Goal: Information Seeking & Learning: Learn about a topic

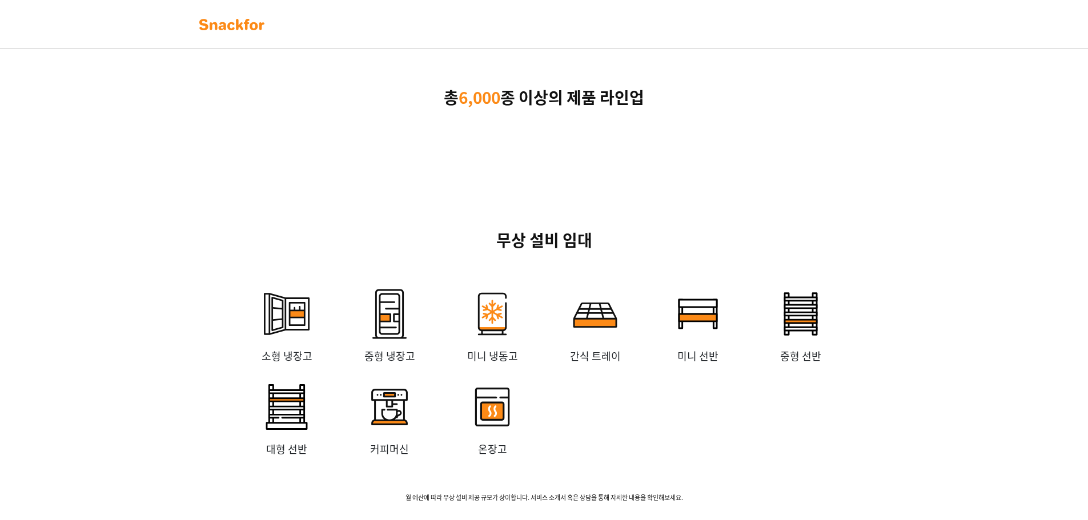
scroll to position [2061, 0]
click at [233, 19] on img at bounding box center [232, 24] width 72 height 18
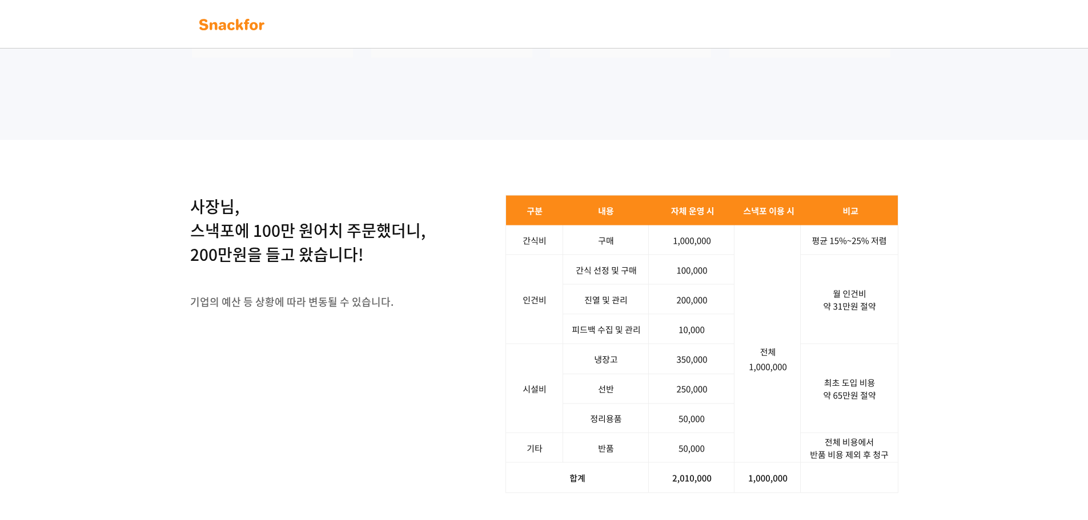
scroll to position [1028, 0]
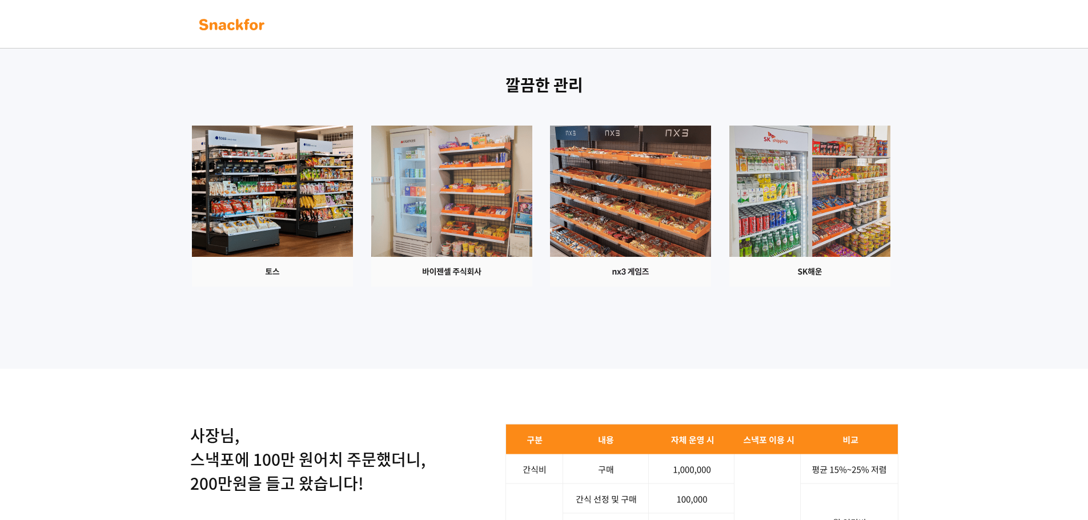
click at [532, 222] on img at bounding box center [451, 206] width 161 height 161
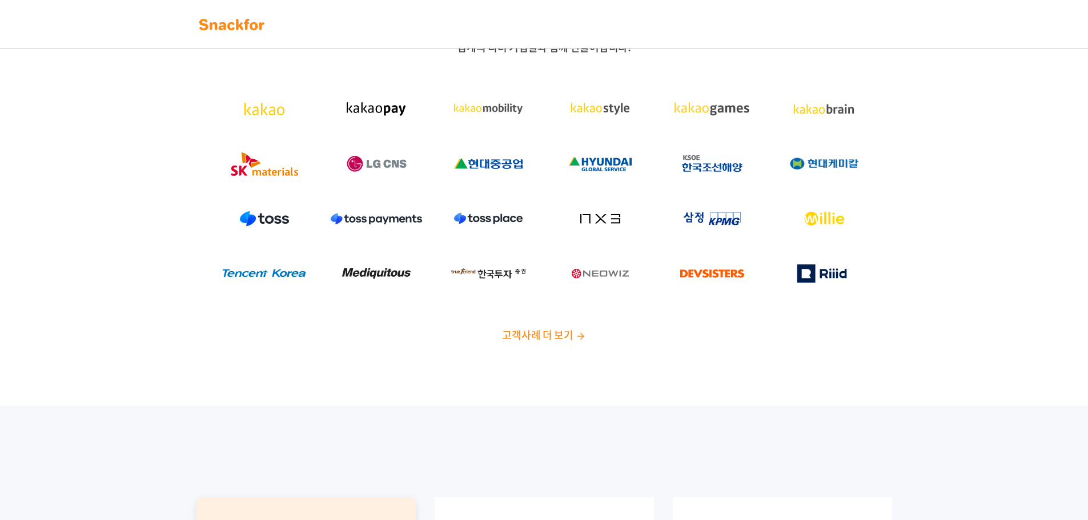
scroll to position [0, 0]
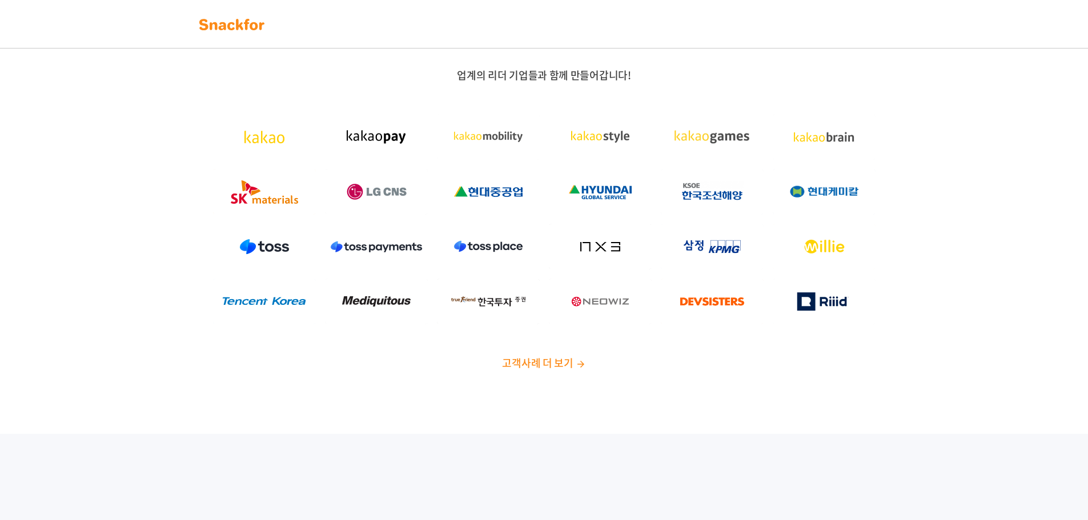
click at [515, 362] on span "고객사례 더 보기" at bounding box center [537, 362] width 71 height 15
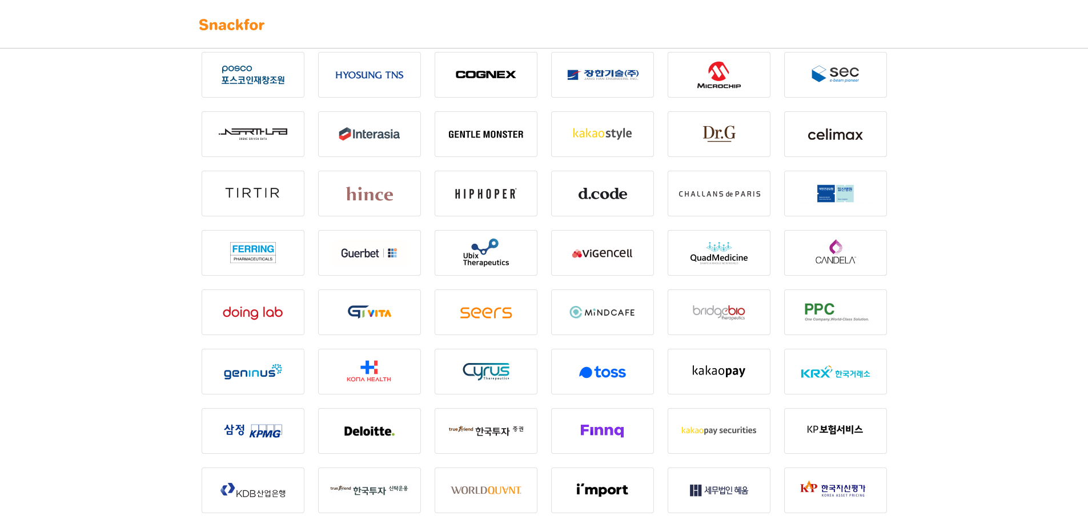
scroll to position [457, 0]
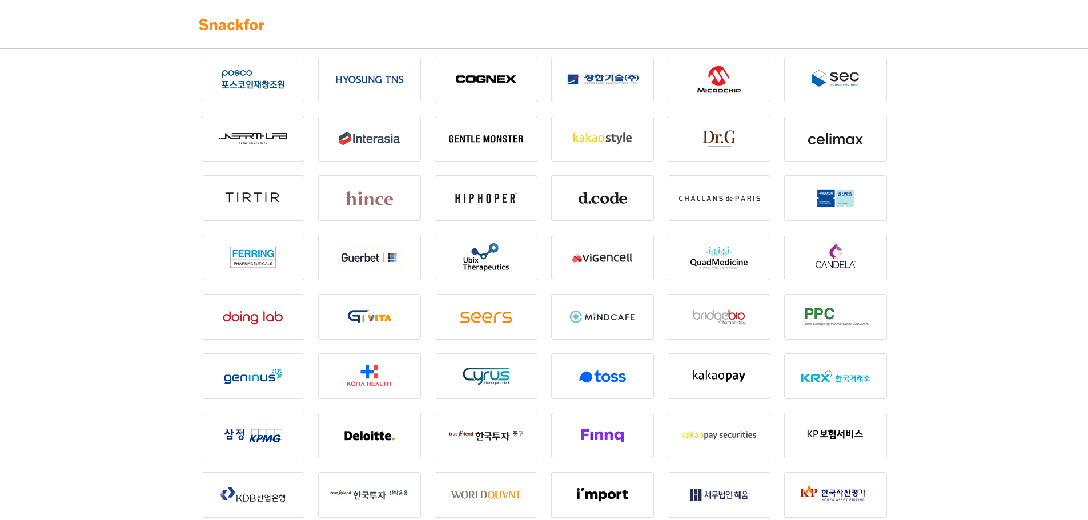
click at [599, 380] on img at bounding box center [602, 376] width 103 height 46
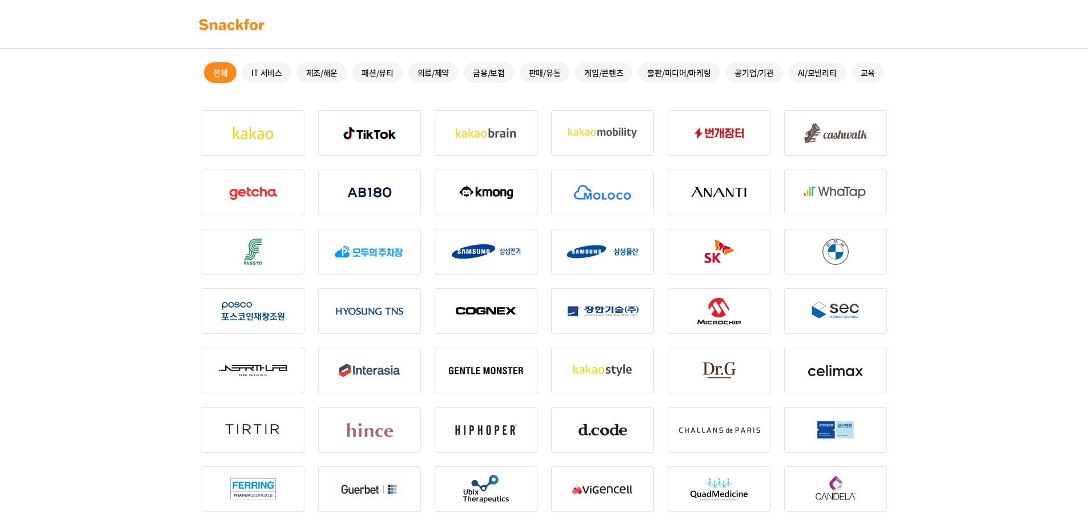
scroll to position [171, 0]
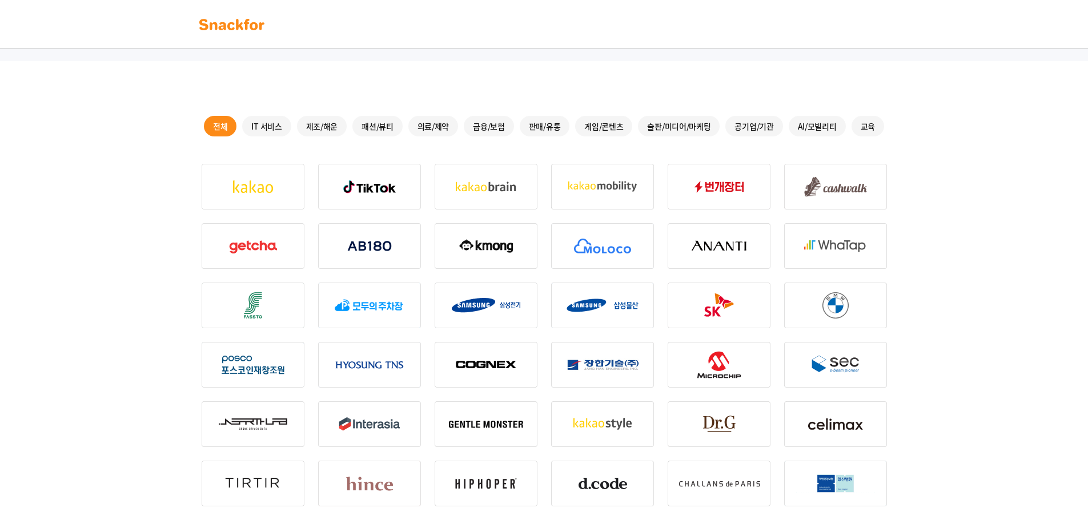
click at [223, 130] on div "전체" at bounding box center [220, 126] width 33 height 21
